Goal: Contribute content

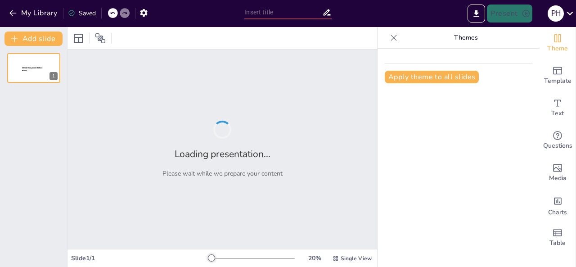
type input "Galaxias y Más: Un Viaje por el Espacio Infinito"
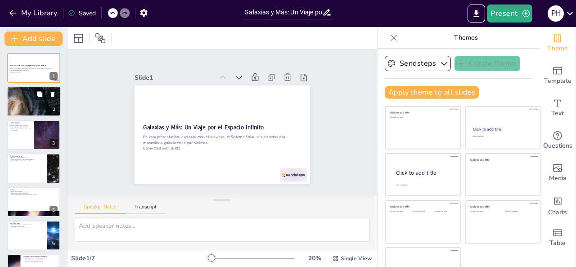
click at [17, 108] on div at bounding box center [34, 102] width 54 height 68
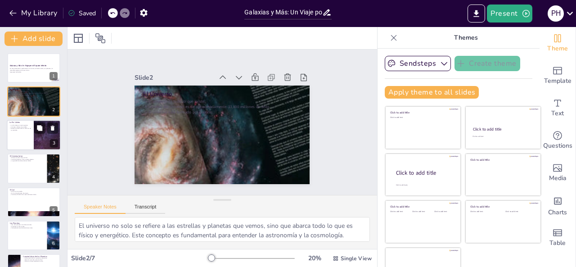
click at [18, 135] on div at bounding box center [34, 135] width 54 height 31
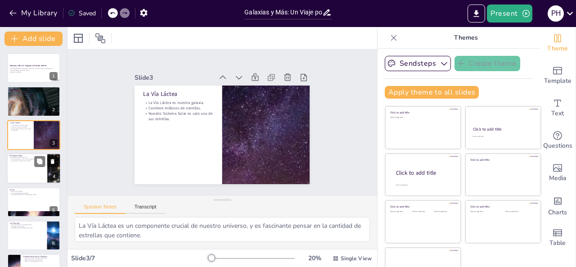
click at [26, 166] on div at bounding box center [34, 168] width 54 height 31
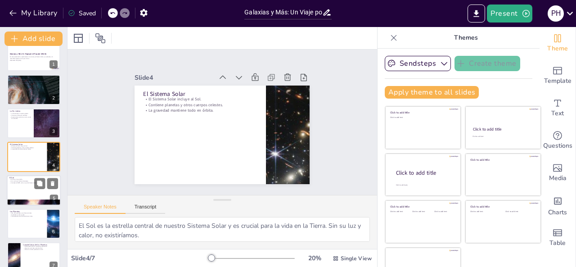
click at [30, 184] on div at bounding box center [34, 190] width 54 height 31
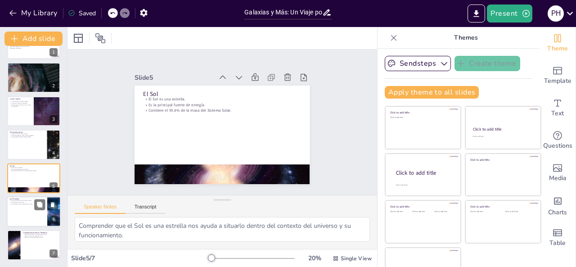
click at [34, 219] on div at bounding box center [34, 211] width 54 height 31
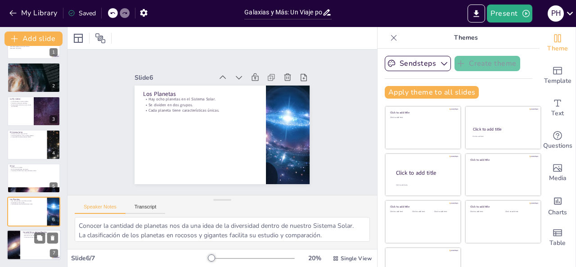
click at [45, 250] on div at bounding box center [34, 245] width 54 height 31
type textarea "Estas características son importantes para entender cómo cada planeta se adapta…"
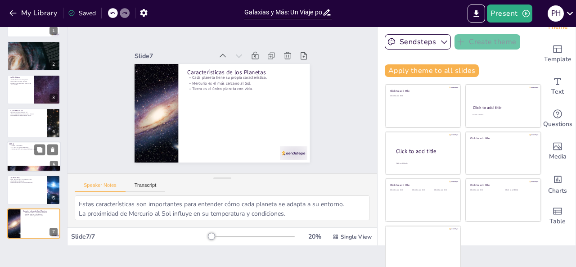
scroll to position [0, 0]
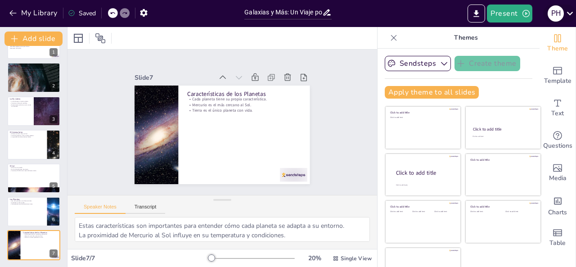
click at [556, 18] on div "P H" at bounding box center [556, 13] width 16 height 16
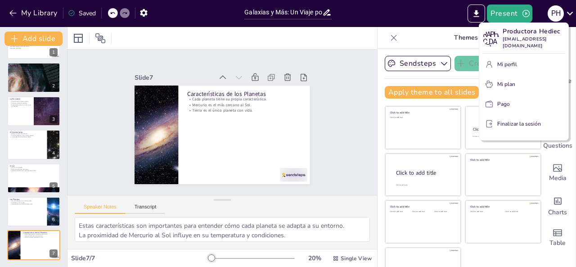
click at [506, 84] on font "Mi plan" at bounding box center [506, 84] width 18 height 7
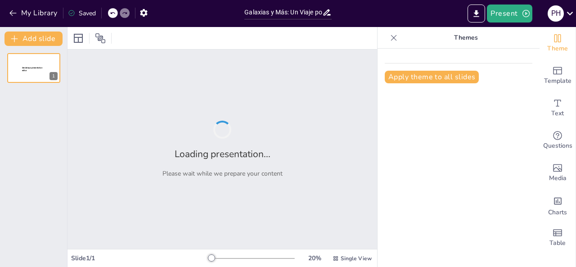
type input "Galaxias y Más: Un Viaje por el Espacio Infinito"
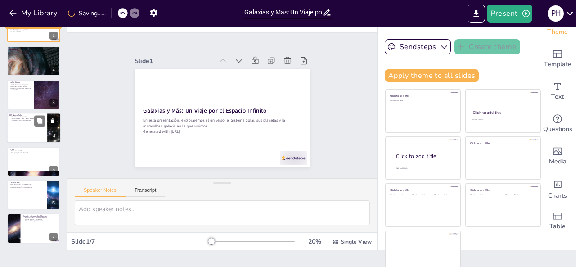
scroll to position [22, 0]
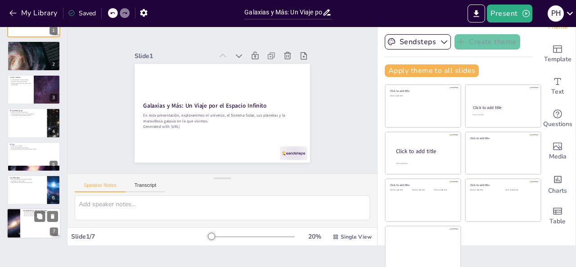
click at [23, 226] on div at bounding box center [34, 223] width 54 height 31
type textarea "Estas características son importantes para entender cómo cada planeta se adapta…"
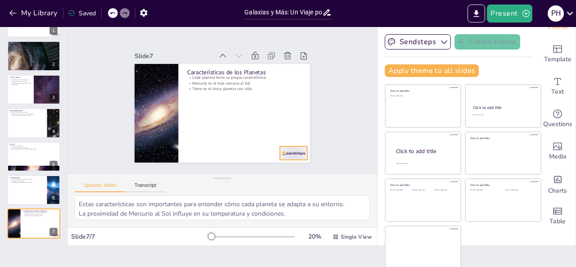
click at [273, 169] on div at bounding box center [258, 182] width 31 height 26
click at [440, 41] on icon "button" at bounding box center [444, 41] width 9 height 9
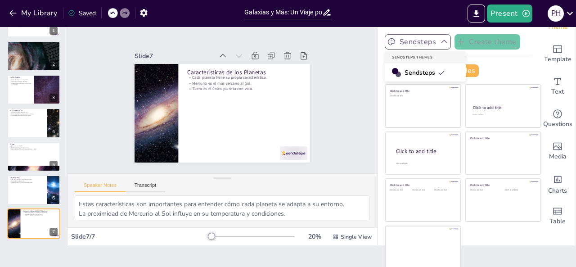
click at [416, 73] on span "Sendsteps" at bounding box center [425, 72] width 41 height 9
click at [321, 92] on div "Slide 1 Galaxias y Más: Un Viaje por el Espacio Infinito En esta presentación, …" at bounding box center [222, 100] width 255 height 233
